Goal: Find specific page/section

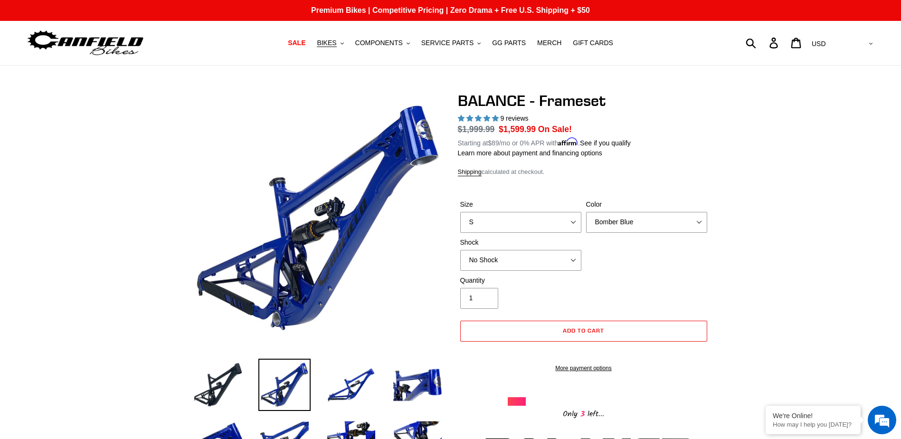
select select "highest-rating"
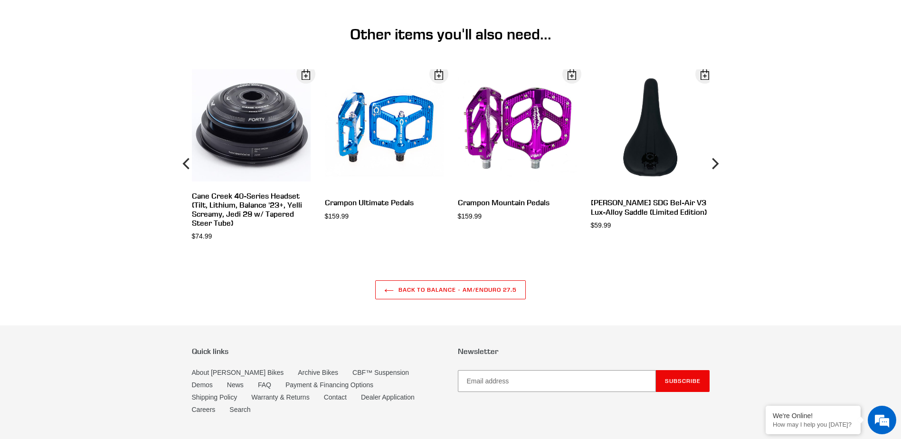
scroll to position [2642, 0]
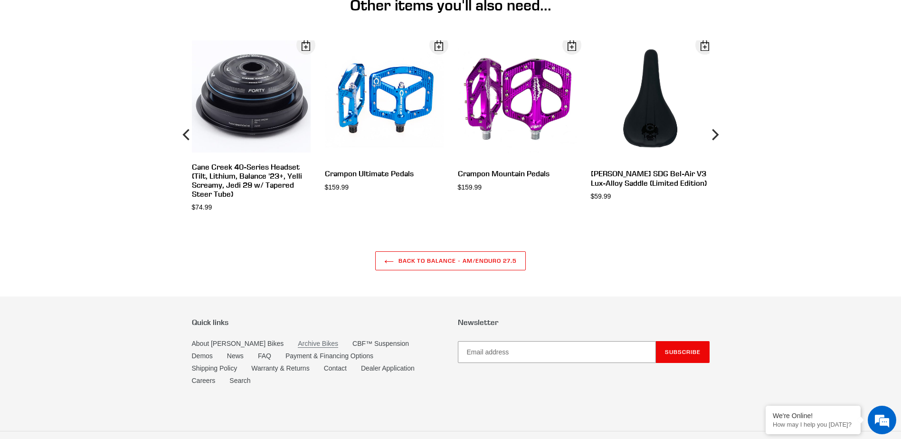
click at [300, 348] on link "Archive Bikes" at bounding box center [318, 344] width 40 height 8
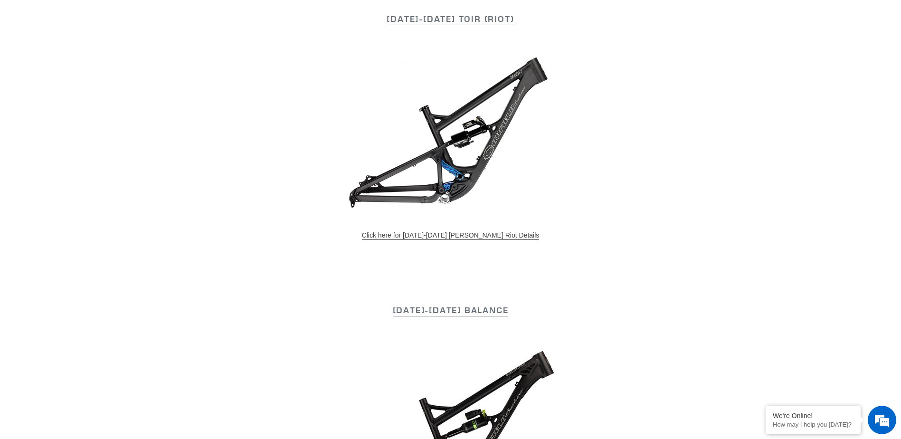
click at [481, 236] on link "Click here for 2015-2017 Canfield Riot Details" at bounding box center [451, 235] width 178 height 9
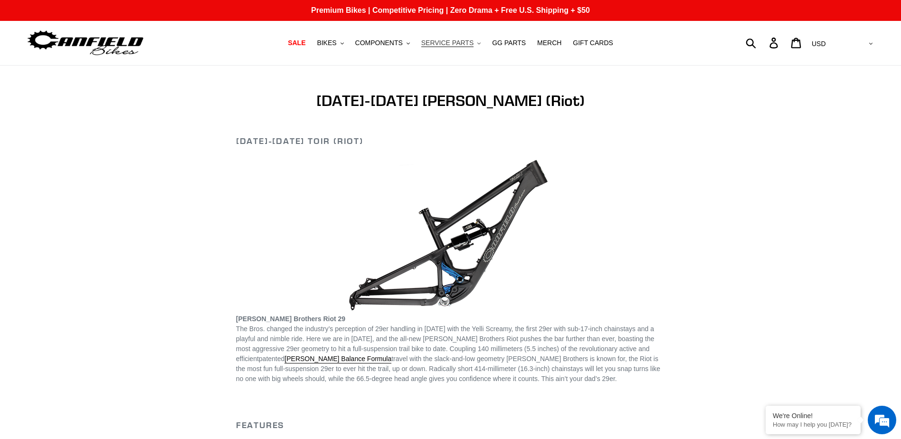
click at [463, 43] on span "SERVICE PARTS" at bounding box center [447, 43] width 52 height 8
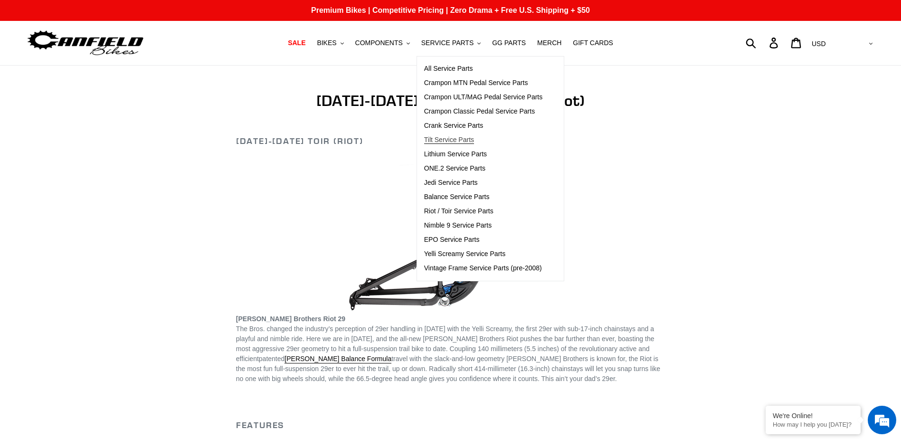
click at [467, 142] on span "Tilt Service Parts" at bounding box center [449, 140] width 50 height 8
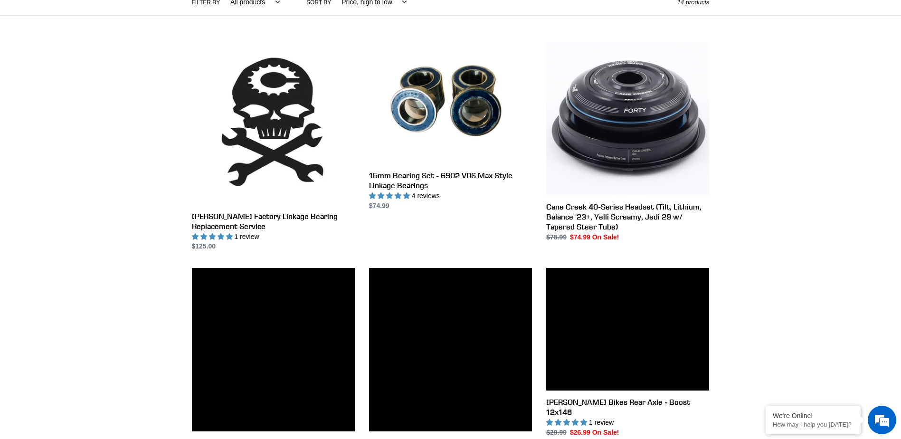
scroll to position [238, 0]
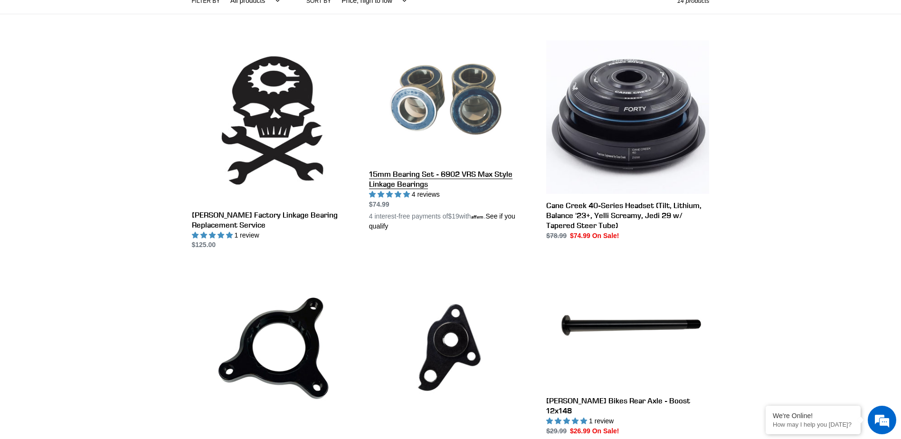
click at [478, 121] on link "15mm Bearing Set - 6902 VRS Max Style Linkage Bearings" at bounding box center [450, 135] width 163 height 191
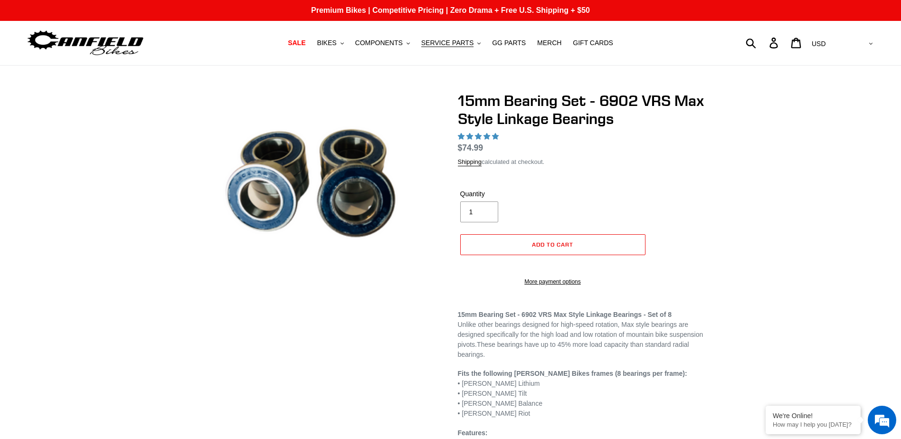
select select "highest-rating"
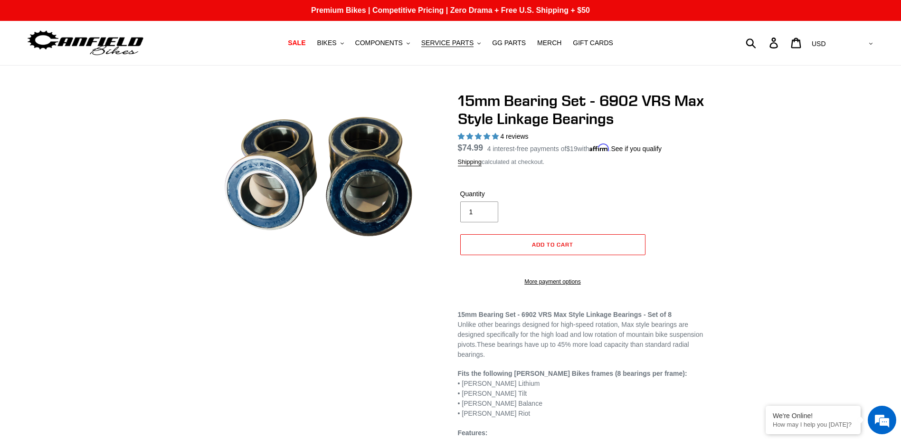
click at [217, 276] on img at bounding box center [327, 180] width 274 height 206
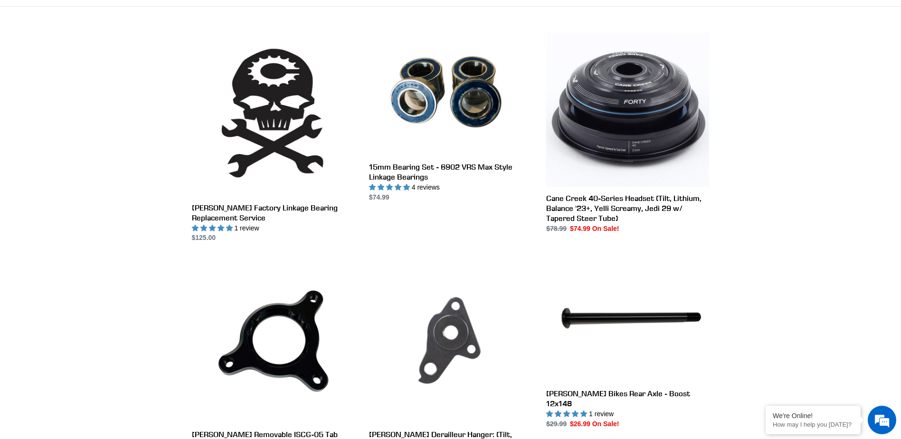
scroll to position [238, 0]
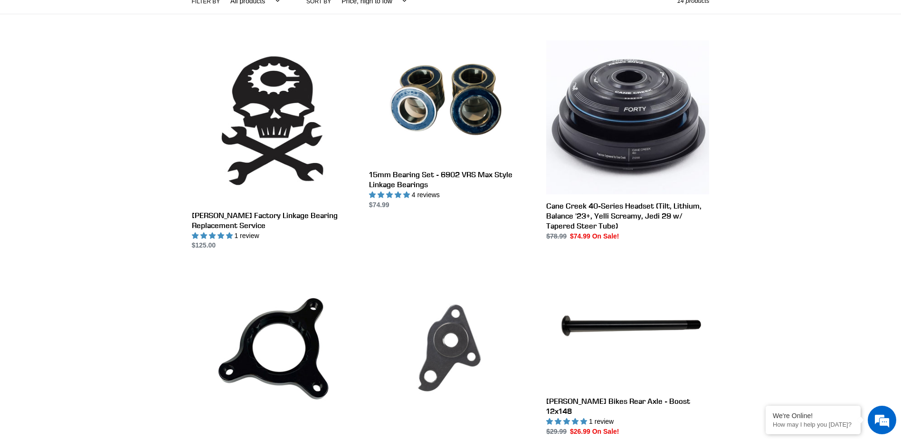
click at [452, 345] on link "[PERSON_NAME] Derailleur Hanger: (Tilt, Lithium, Riot, Balance, Yelli)" at bounding box center [450, 372] width 163 height 210
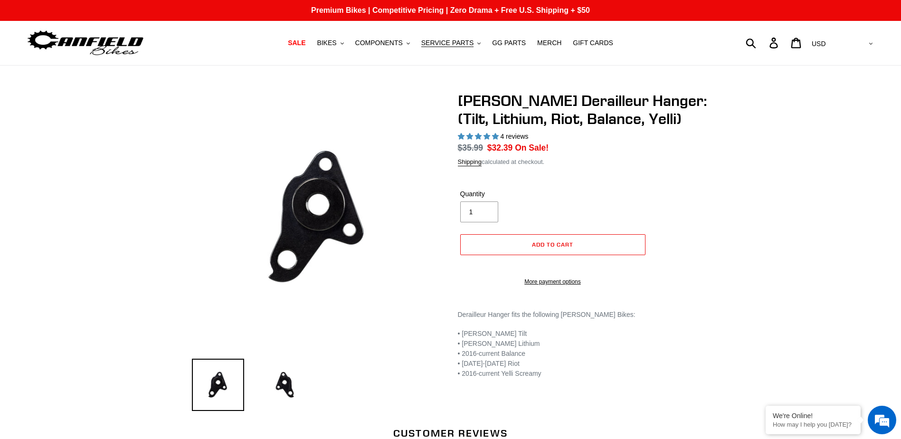
select select "highest-rating"
